Goal: Task Accomplishment & Management: Manage account settings

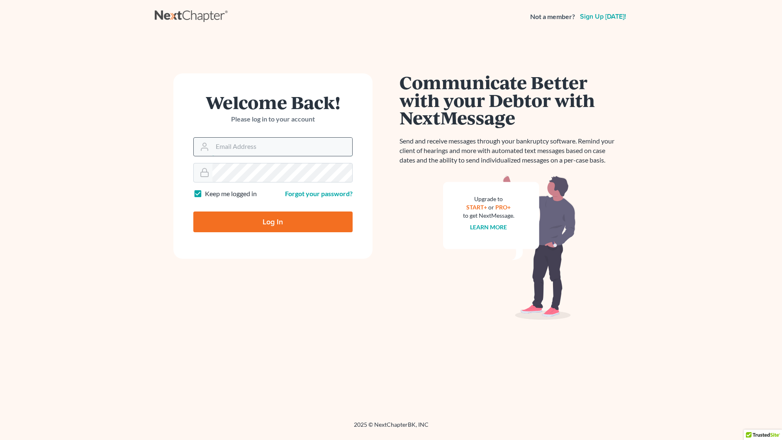
click at [246, 141] on input "Email Address" at bounding box center [282, 147] width 140 height 18
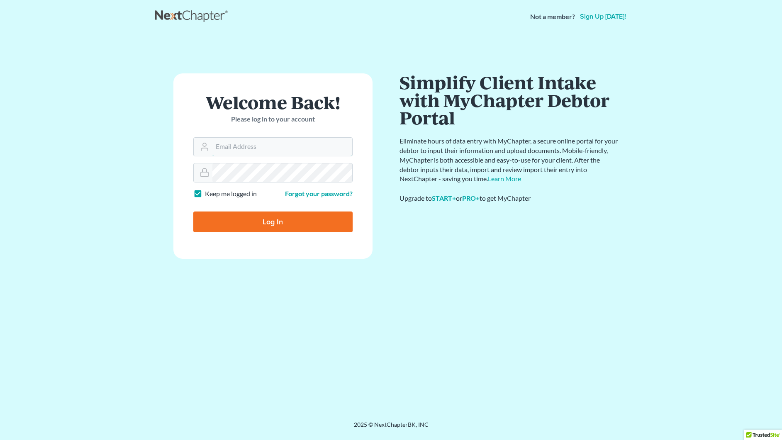
type input "[EMAIL_ADDRESS][DOMAIN_NAME]"
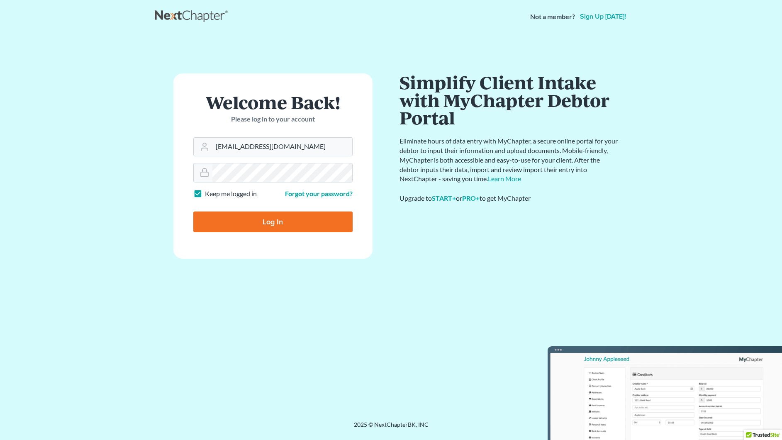
click at [274, 221] on input "Log In" at bounding box center [272, 222] width 159 height 21
type input "Thinking..."
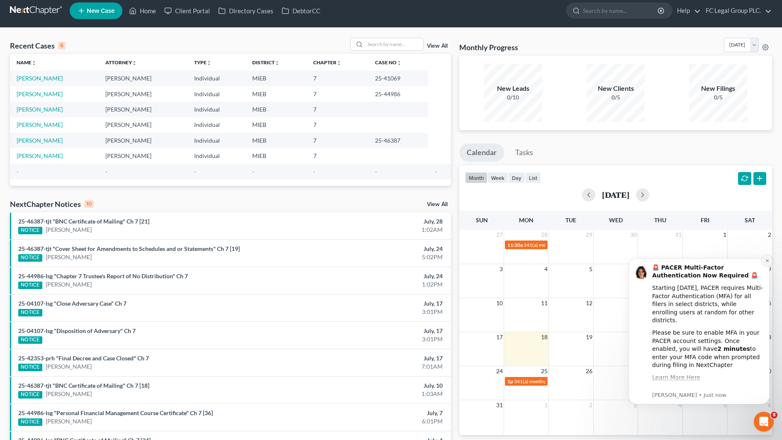
click at [766, 262] on icon "Dismiss notification" at bounding box center [767, 260] width 5 height 5
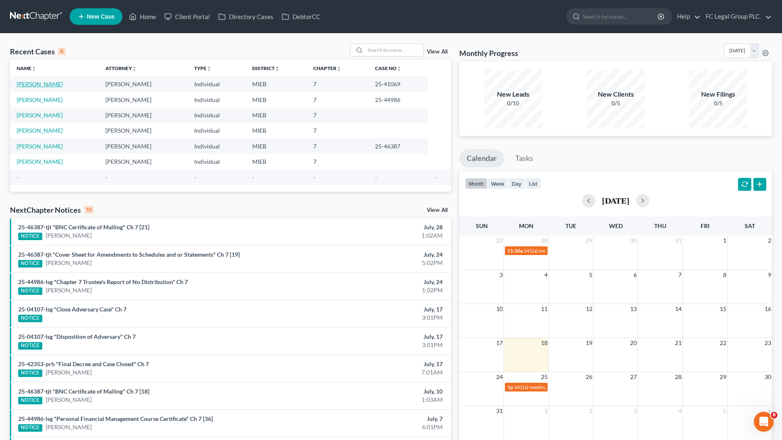
click at [37, 87] on link "[PERSON_NAME]" at bounding box center [40, 83] width 46 height 7
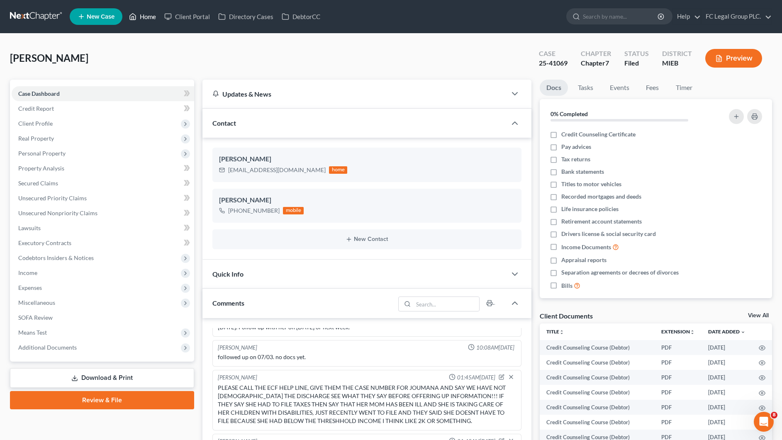
click at [148, 19] on link "Home" at bounding box center [142, 16] width 35 height 15
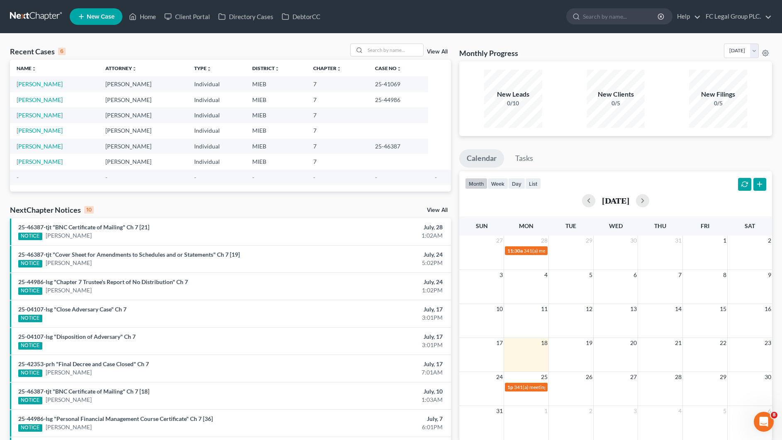
click at [438, 48] on div "View All" at bounding box center [400, 50] width 101 height 13
click at [437, 51] on link "View All" at bounding box center [437, 52] width 21 height 6
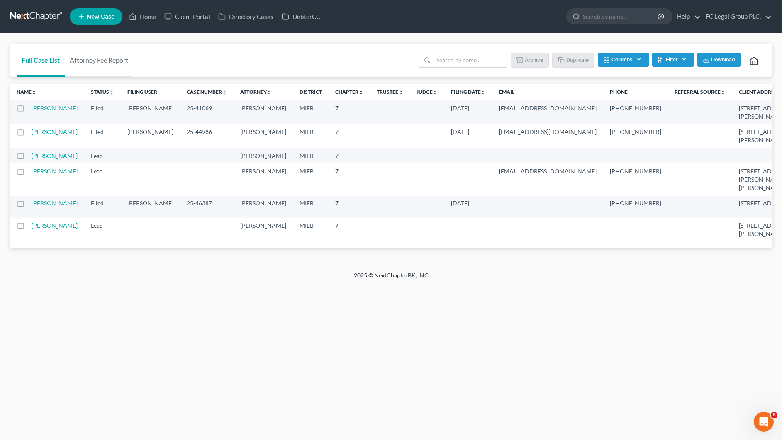
click at [28, 110] on label at bounding box center [28, 110] width 0 height 0
click at [32, 109] on input "checkbox" at bounding box center [34, 106] width 5 height 5
checkbox input "true"
click at [28, 134] on label at bounding box center [28, 134] width 0 height 0
click at [32, 133] on input "checkbox" at bounding box center [34, 130] width 5 height 5
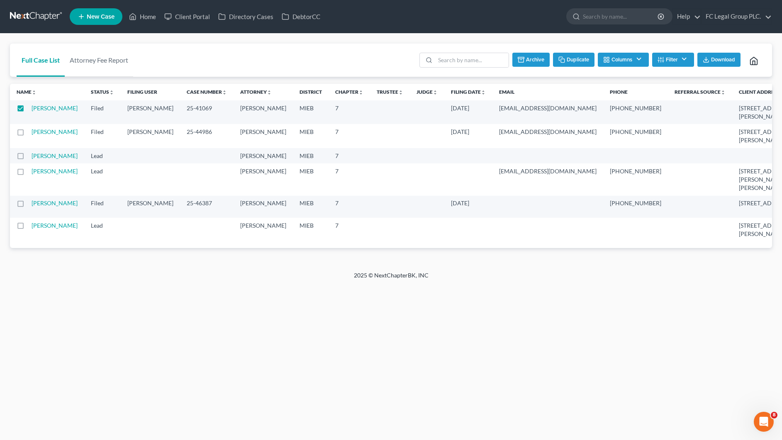
checkbox input "true"
click at [533, 61] on button "Archive" at bounding box center [529, 60] width 37 height 14
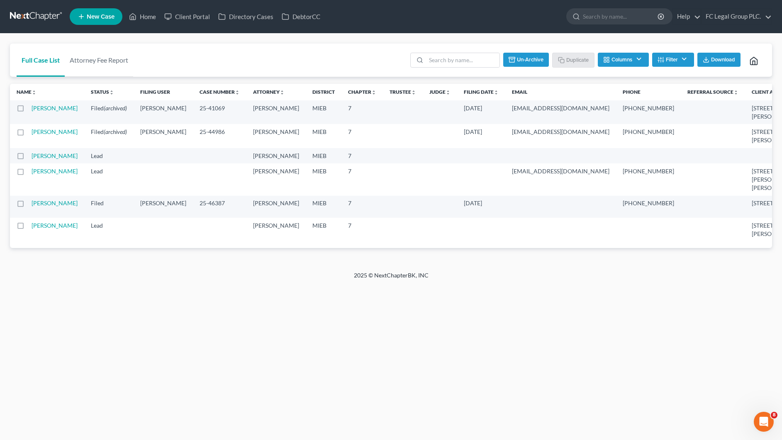
checkbox input "false"
click at [37, 207] on link "[PERSON_NAME]" at bounding box center [55, 202] width 46 height 7
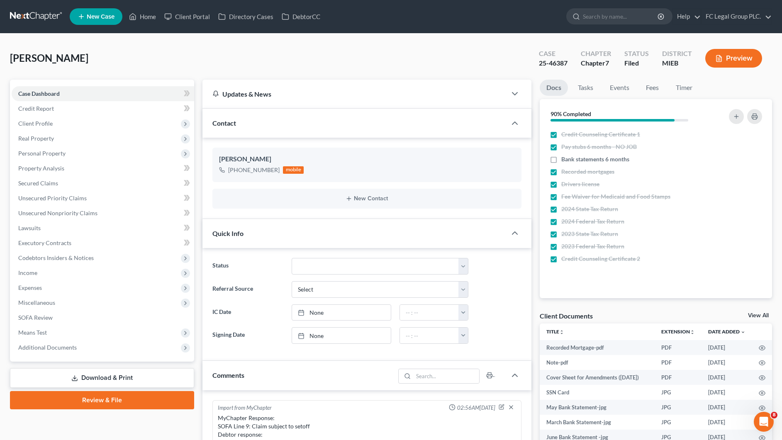
scroll to position [950, 0]
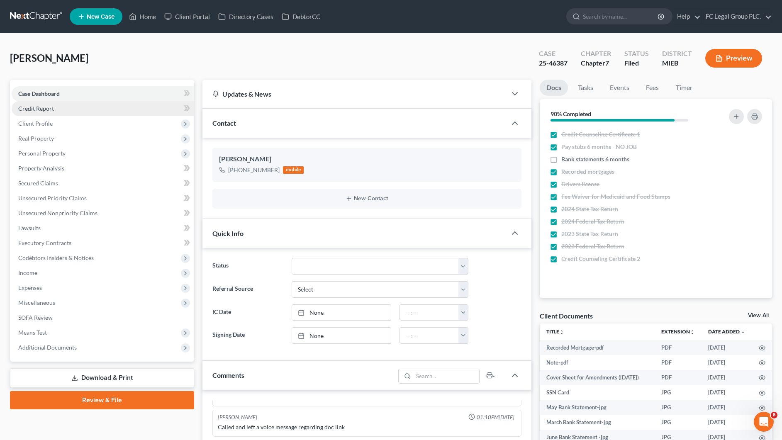
click at [72, 108] on link "Credit Report" at bounding box center [103, 108] width 182 height 15
